Goal: Task Accomplishment & Management: Manage account settings

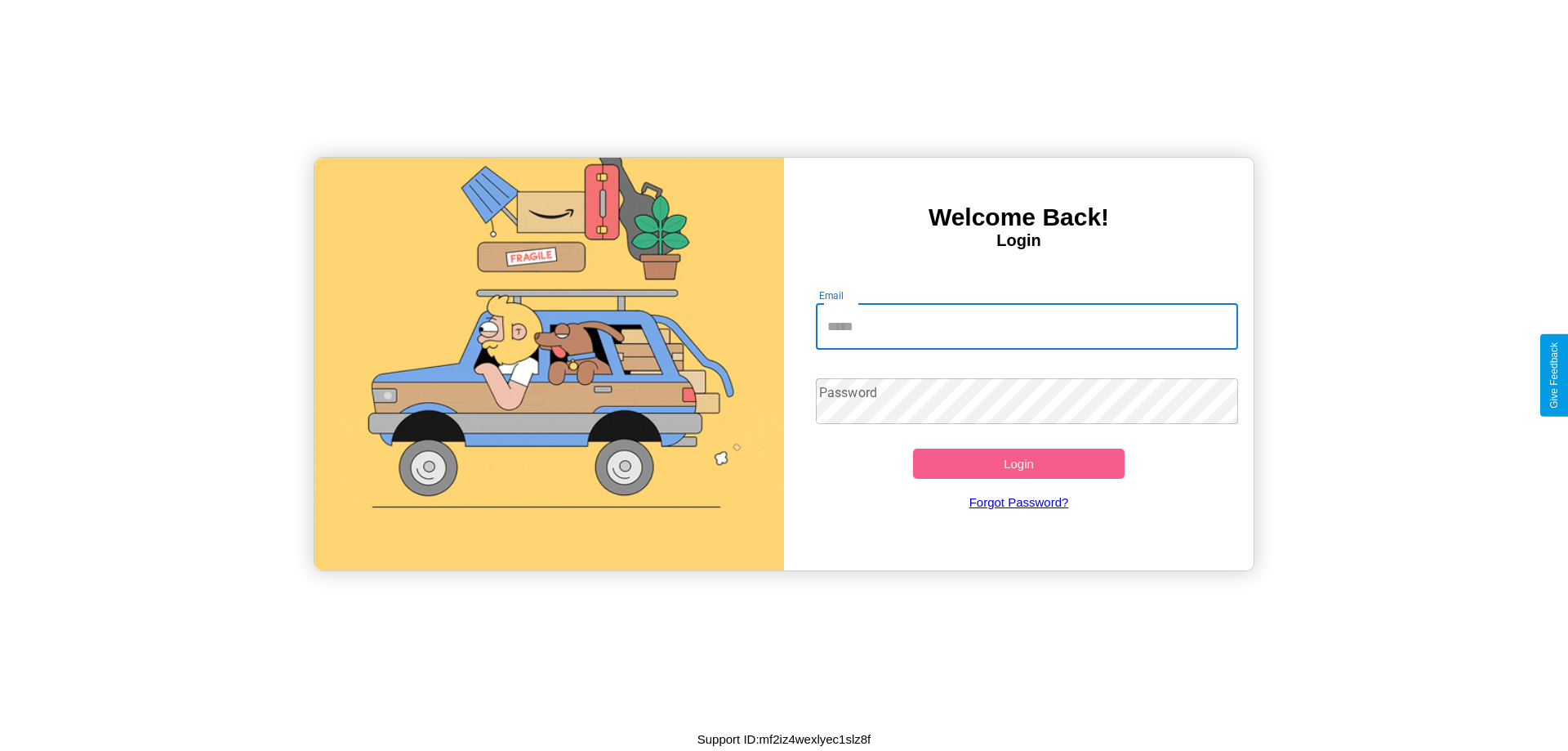
click at [1027, 326] on input "Email" at bounding box center [1027, 326] width 423 height 45
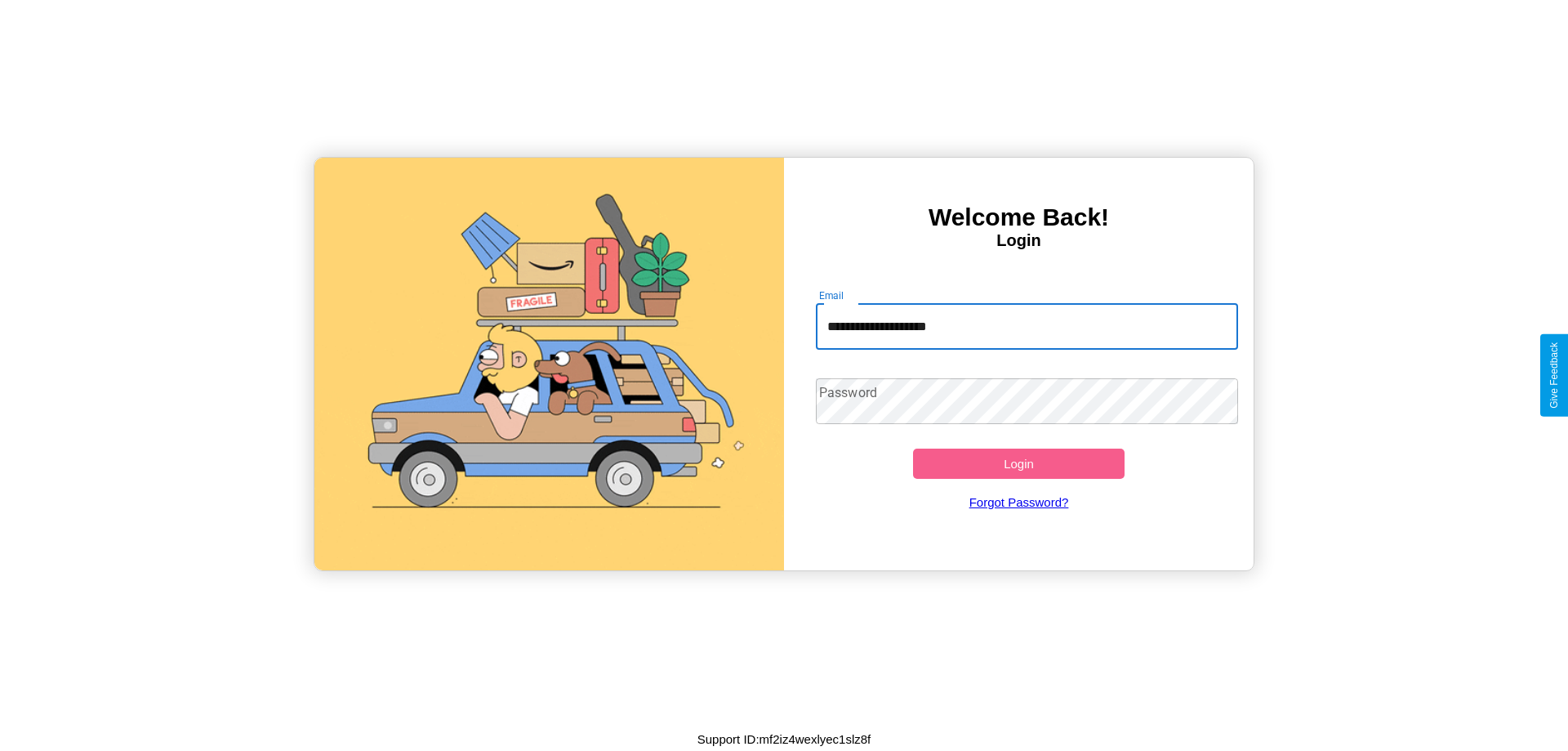
type input "**********"
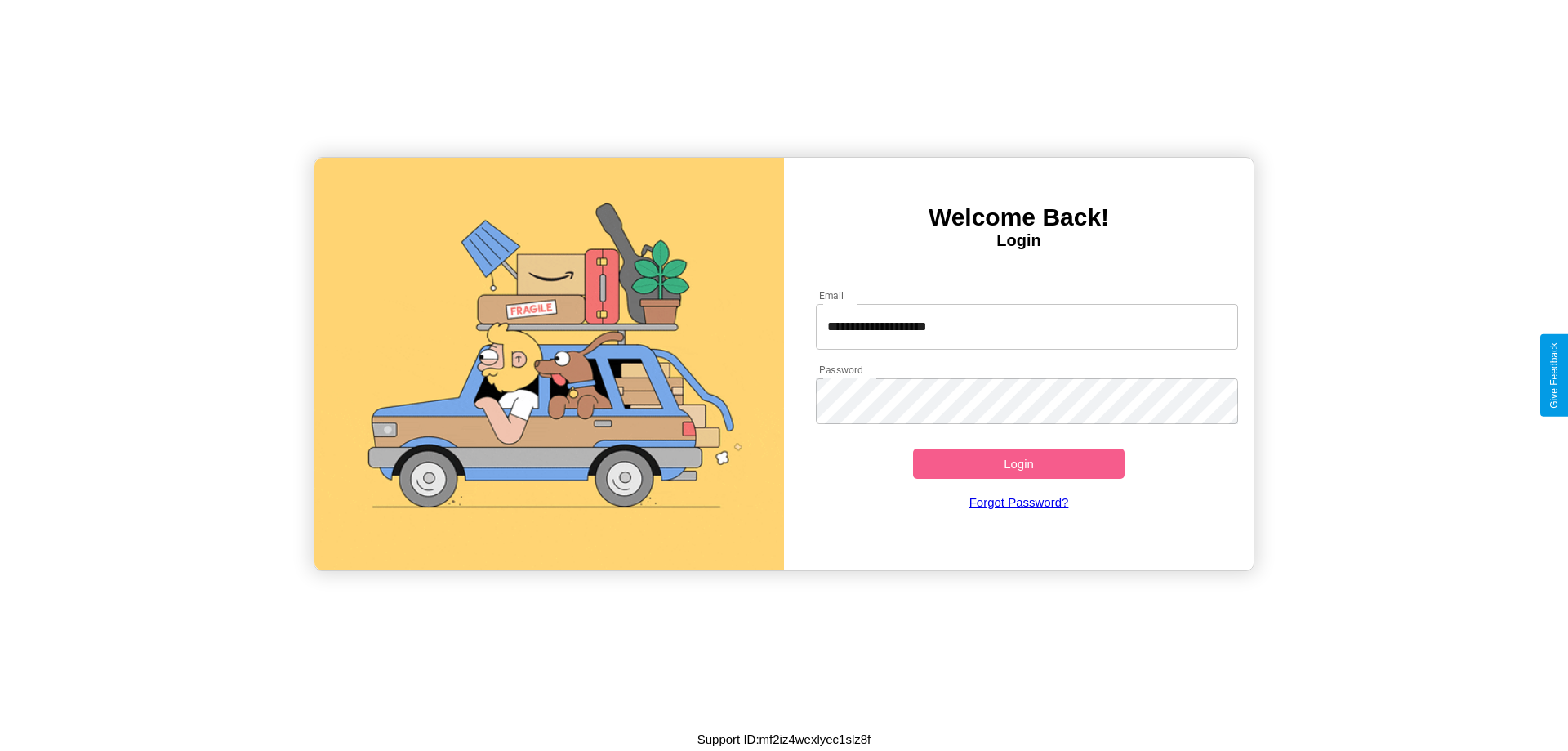
click at [1019, 463] on button "Login" at bounding box center [1019, 463] width 212 height 30
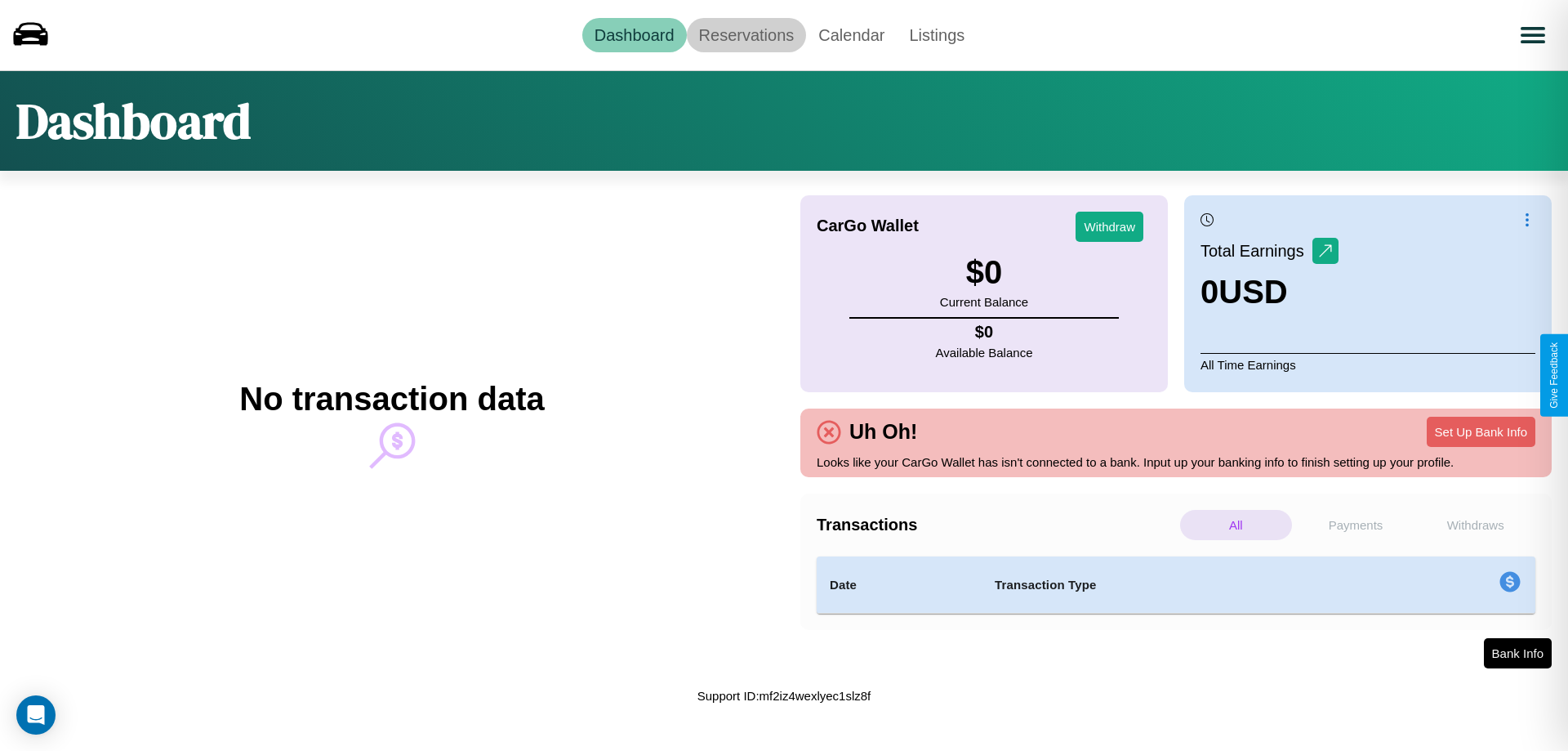
click at [746, 34] on link "Reservations" at bounding box center [747, 34] width 120 height 34
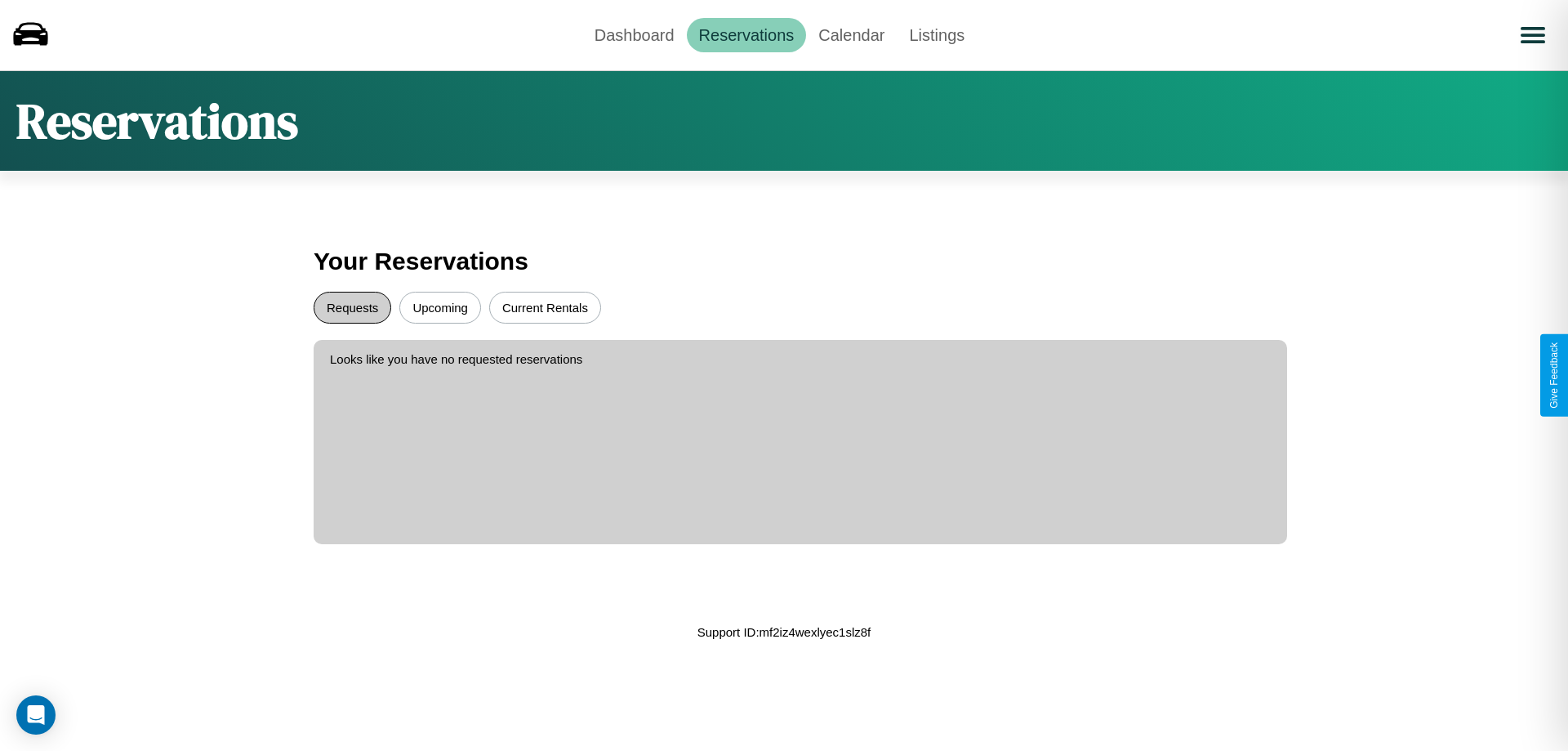
click at [352, 307] on button "Requests" at bounding box center [352, 308] width 77 height 32
click at [441, 307] on button "Upcoming" at bounding box center [440, 308] width 82 height 32
